Goal: Navigation & Orientation: Find specific page/section

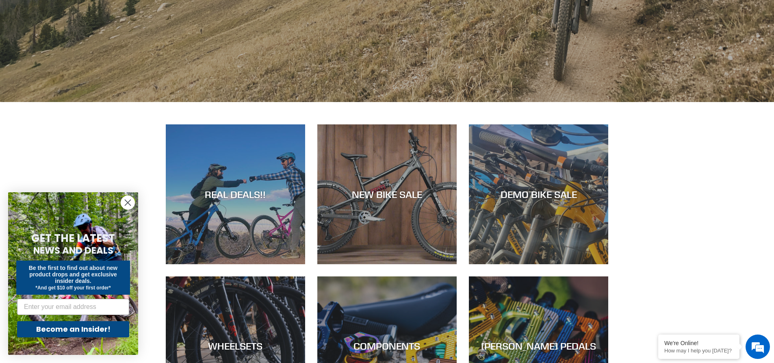
scroll to position [366, 0]
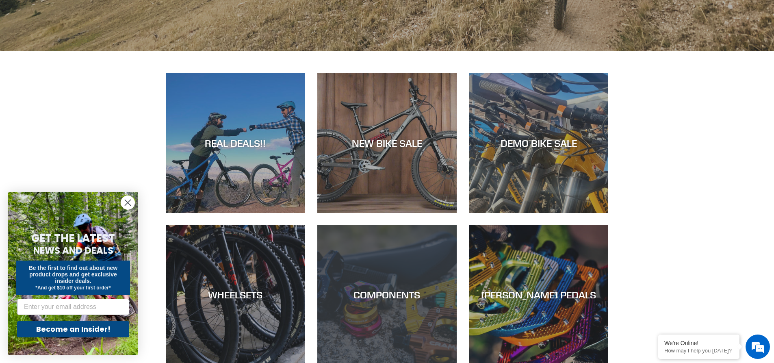
click at [418, 296] on div "COMPONENTS" at bounding box center [387, 295] width 139 height 12
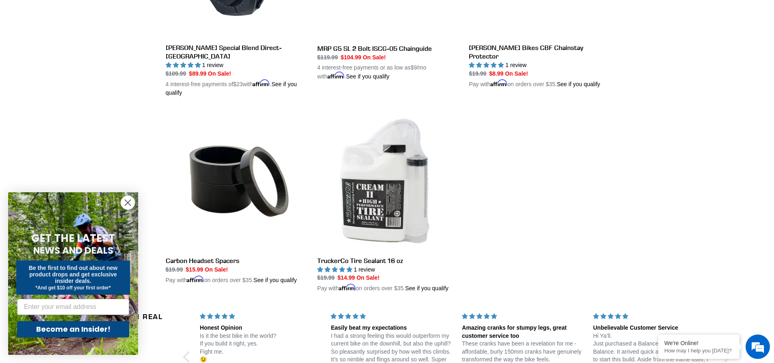
scroll to position [1342, 0]
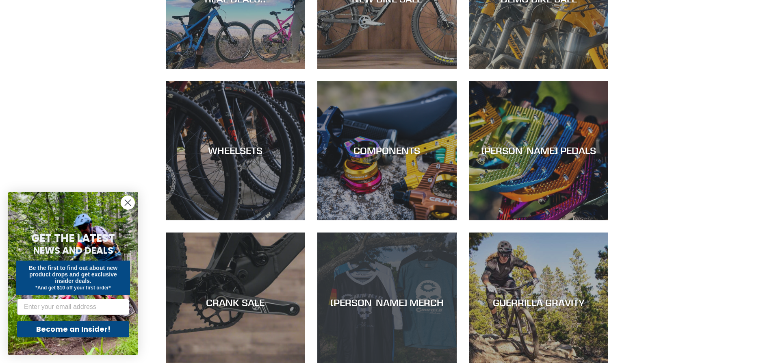
scroll to position [366, 0]
